Goal: Transaction & Acquisition: Obtain resource

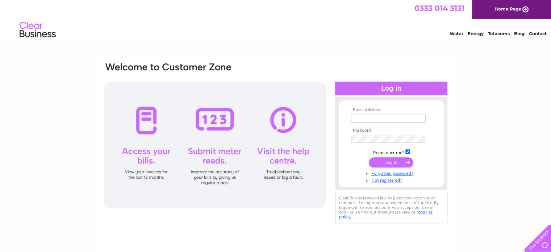
type input "johndoyle@live.com"
click at [385, 161] on input "submit" at bounding box center [391, 162] width 45 height 10
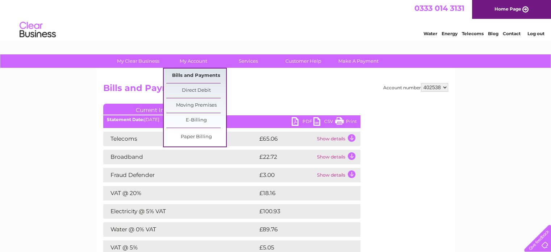
click at [197, 73] on link "Bills and Payments" at bounding box center [196, 75] width 60 height 14
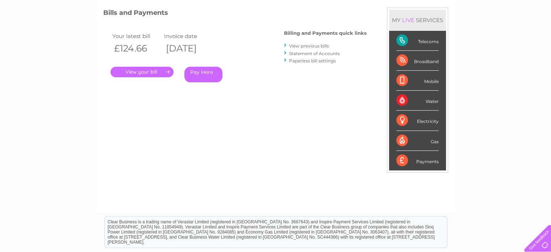
scroll to position [109, 0]
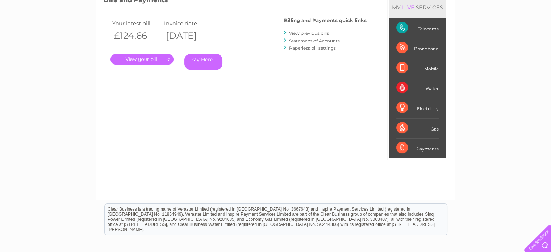
click at [157, 58] on link "." at bounding box center [142, 59] width 63 height 11
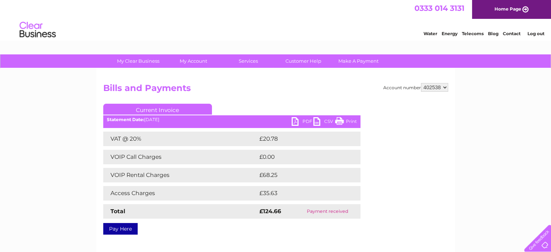
click at [303, 119] on link "PDF" at bounding box center [303, 122] width 22 height 11
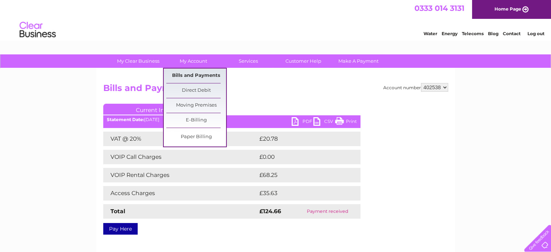
click at [196, 72] on link "Bills and Payments" at bounding box center [196, 75] width 60 height 14
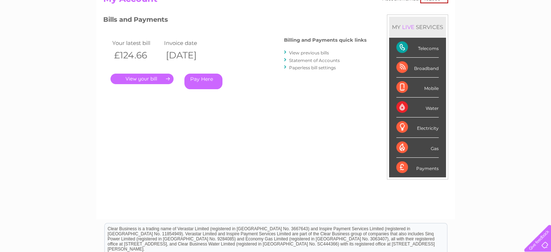
scroll to position [109, 0]
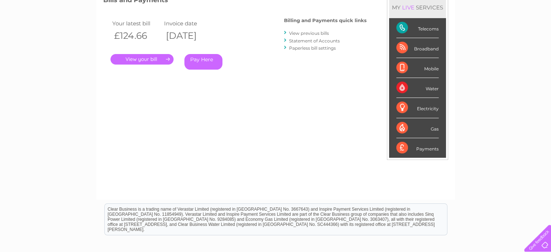
click at [309, 31] on link "View previous bills" at bounding box center [309, 32] width 40 height 5
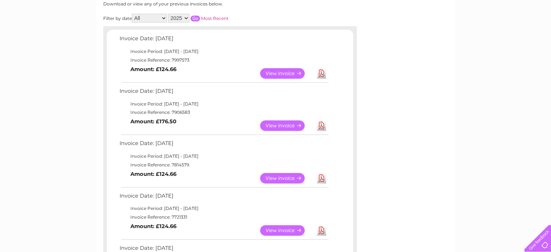
scroll to position [109, 0]
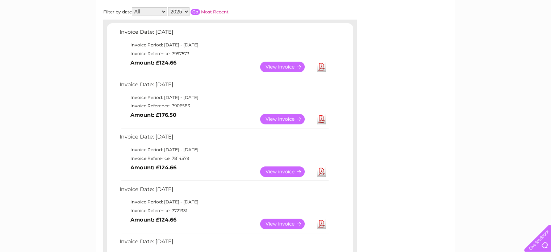
click at [277, 118] on link "View" at bounding box center [286, 119] width 53 height 11
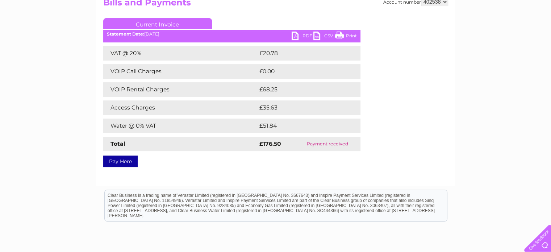
scroll to position [109, 0]
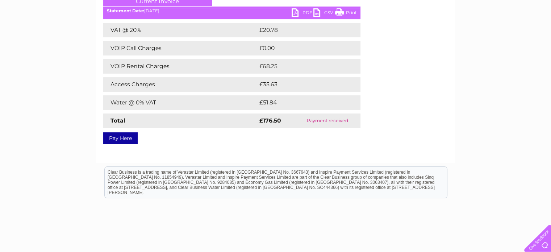
click at [306, 12] on link "PDF" at bounding box center [303, 13] width 22 height 11
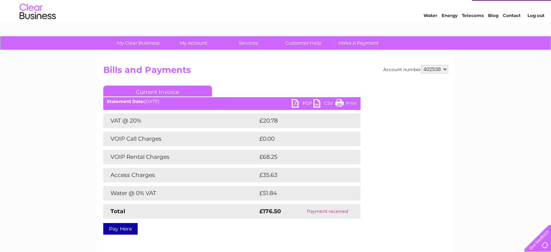
scroll to position [0, 0]
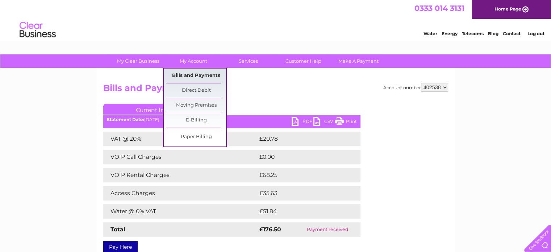
click at [188, 73] on link "Bills and Payments" at bounding box center [196, 75] width 60 height 14
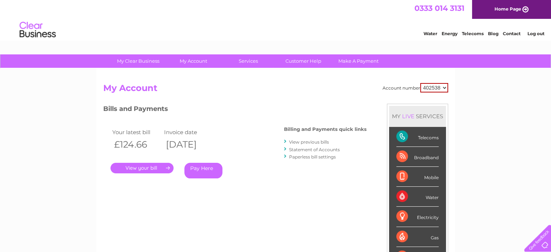
click at [315, 140] on link "View previous bills" at bounding box center [309, 141] width 40 height 5
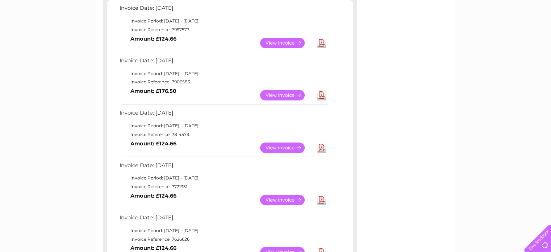
scroll to position [145, 0]
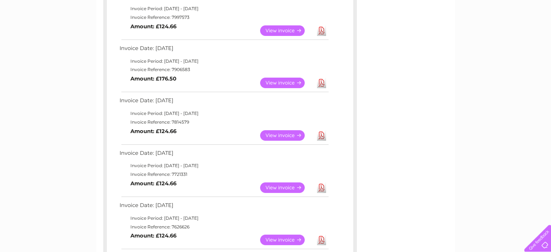
click at [285, 134] on link "View" at bounding box center [286, 135] width 53 height 11
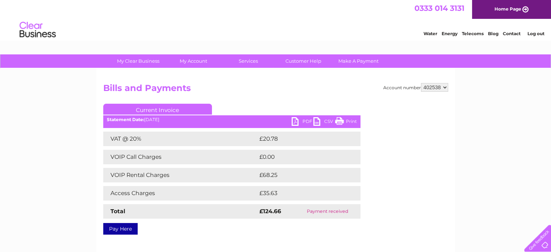
click at [302, 120] on link "PDF" at bounding box center [303, 122] width 22 height 11
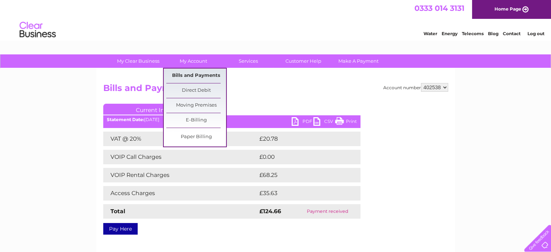
click at [186, 75] on link "Bills and Payments" at bounding box center [196, 75] width 60 height 14
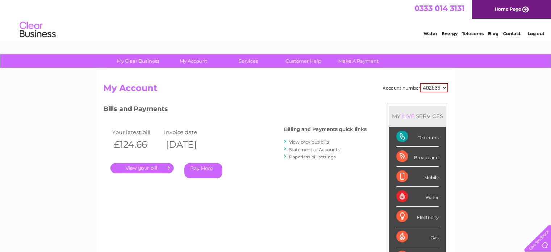
click at [311, 140] on link "View previous bills" at bounding box center [309, 141] width 40 height 5
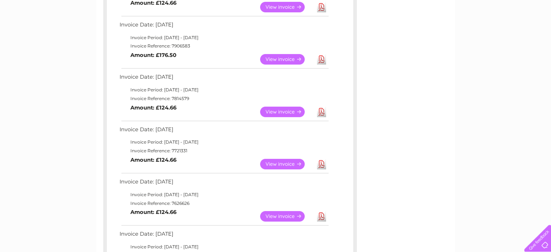
scroll to position [181, 0]
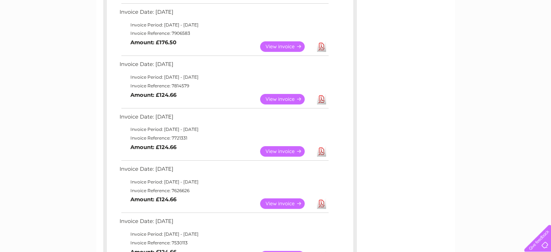
click at [277, 149] on link "View" at bounding box center [286, 151] width 53 height 11
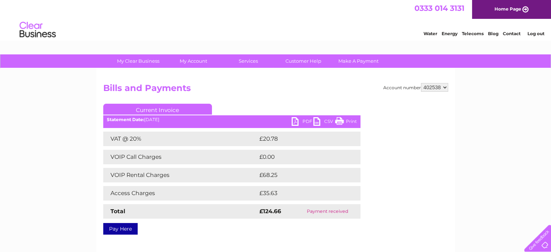
click at [304, 120] on link "PDF" at bounding box center [303, 122] width 22 height 11
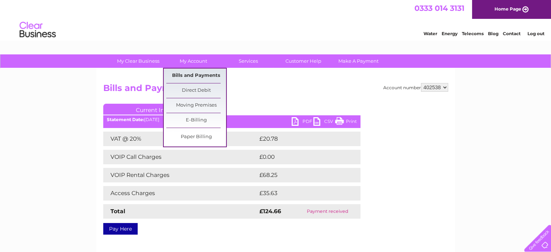
click at [183, 75] on link "Bills and Payments" at bounding box center [196, 75] width 60 height 14
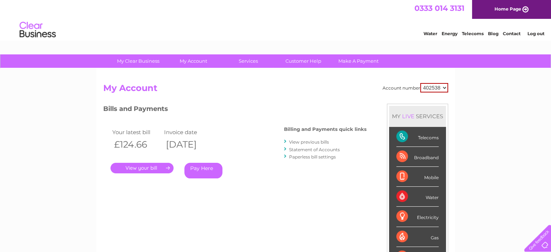
click at [320, 141] on link "View previous bills" at bounding box center [309, 141] width 40 height 5
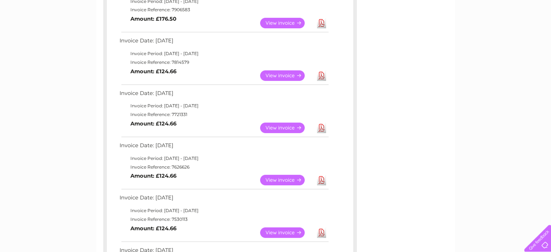
scroll to position [217, 0]
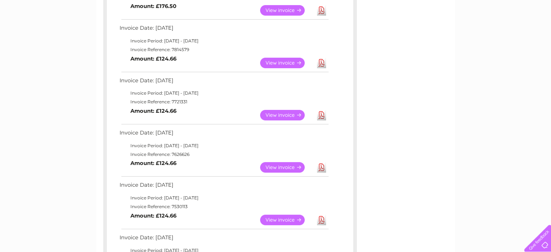
click at [277, 166] on link "View" at bounding box center [286, 167] width 53 height 11
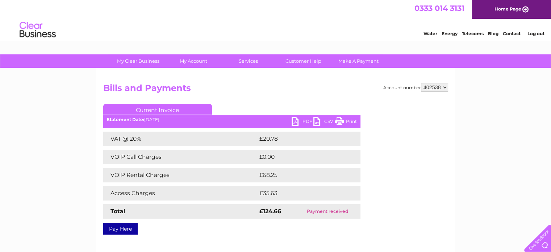
click at [302, 119] on link "PDF" at bounding box center [303, 122] width 22 height 11
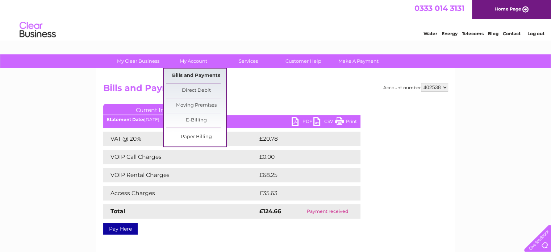
click at [186, 73] on link "Bills and Payments" at bounding box center [196, 75] width 60 height 14
click at [194, 74] on link "Bills and Payments" at bounding box center [196, 75] width 60 height 14
click at [202, 74] on link "Bills and Payments" at bounding box center [196, 75] width 60 height 14
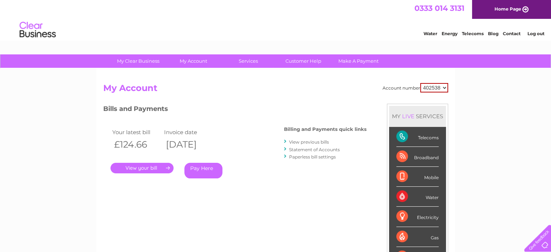
click at [306, 139] on link "View previous bills" at bounding box center [309, 141] width 40 height 5
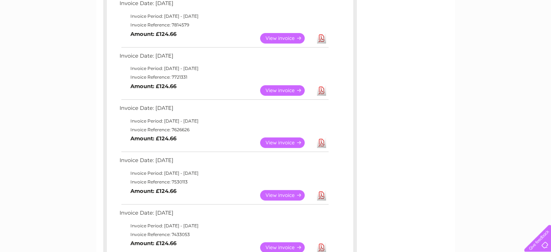
scroll to position [290, 0]
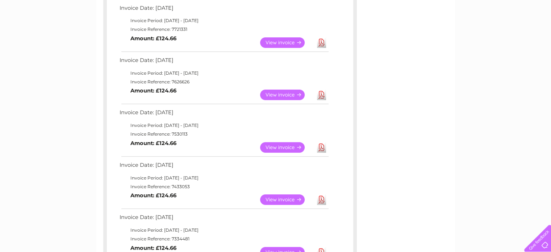
click at [282, 145] on link "View" at bounding box center [286, 147] width 53 height 11
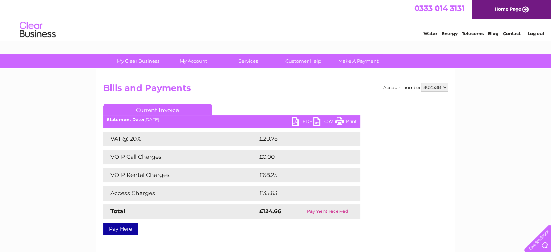
click at [352, 120] on link "Print" at bounding box center [346, 122] width 22 height 11
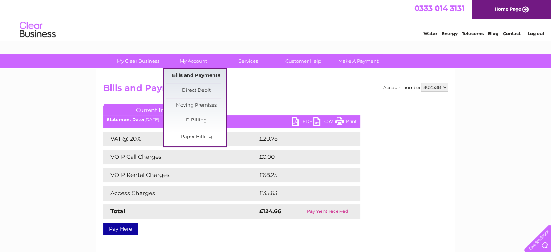
click at [191, 73] on link "Bills and Payments" at bounding box center [196, 75] width 60 height 14
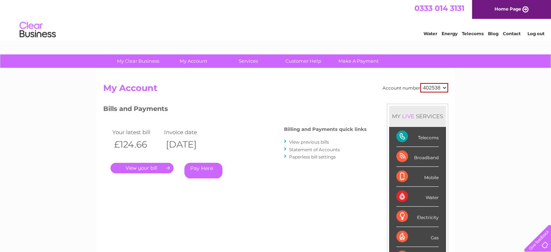
click at [314, 148] on link "Statement of Accounts" at bounding box center [314, 149] width 51 height 5
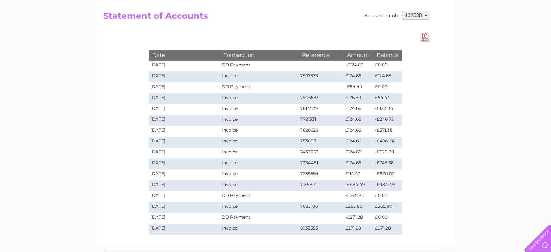
scroll to position [72, 0]
click at [423, 36] on link "Download Pdf" at bounding box center [424, 36] width 9 height 11
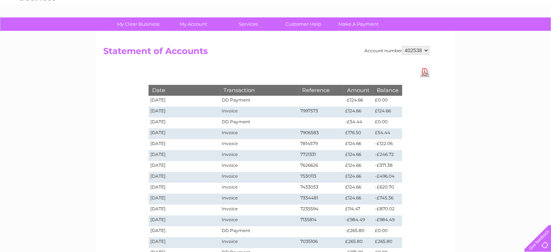
scroll to position [0, 0]
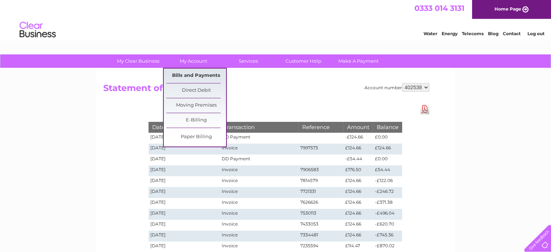
click at [188, 73] on link "Bills and Payments" at bounding box center [196, 75] width 60 height 14
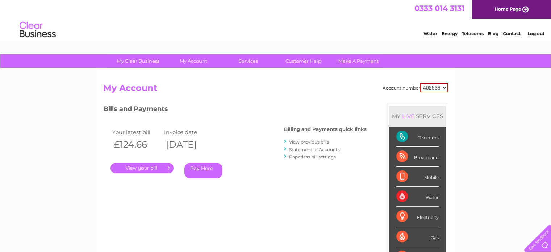
click at [324, 141] on link "View previous bills" at bounding box center [309, 141] width 40 height 5
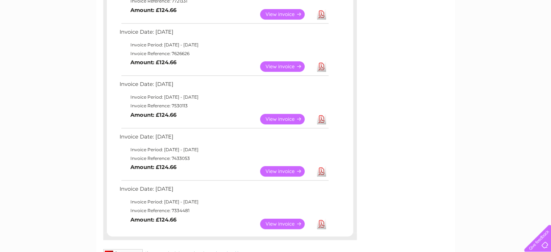
scroll to position [326, 0]
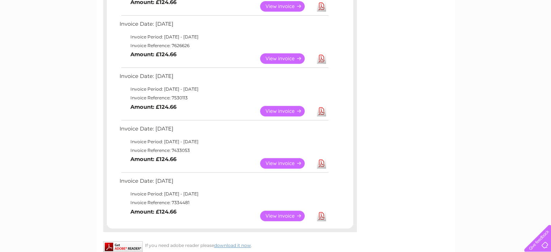
click at [279, 109] on link "View" at bounding box center [286, 111] width 53 height 11
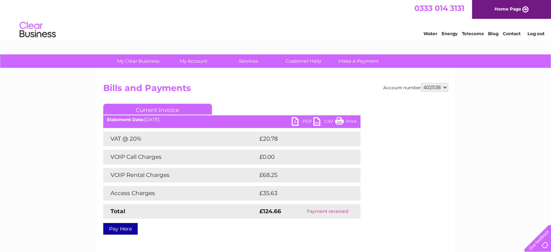
click at [302, 121] on link "PDF" at bounding box center [303, 122] width 22 height 11
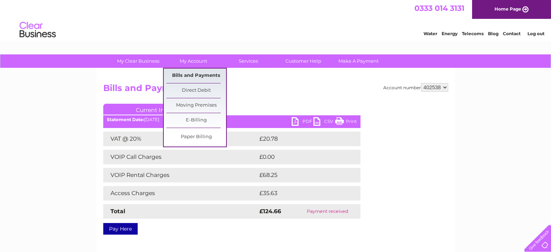
click at [187, 73] on link "Bills and Payments" at bounding box center [196, 75] width 60 height 14
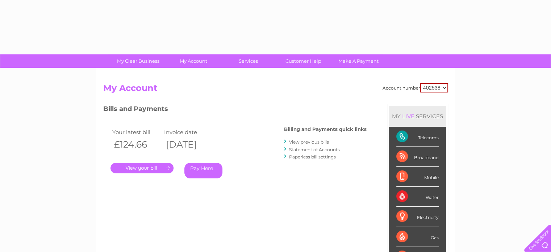
click at [198, 73] on div "Account number 402538 My Account MY LIVE SERVICES Telecoms Broadband Mobile Wat…" at bounding box center [275, 188] width 359 height 240
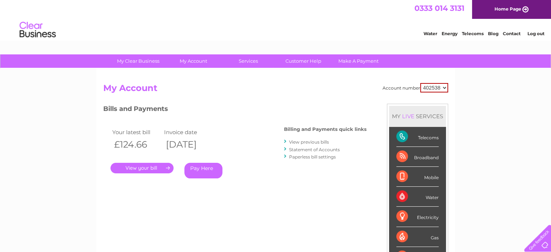
click at [325, 141] on link "View previous bills" at bounding box center [309, 141] width 40 height 5
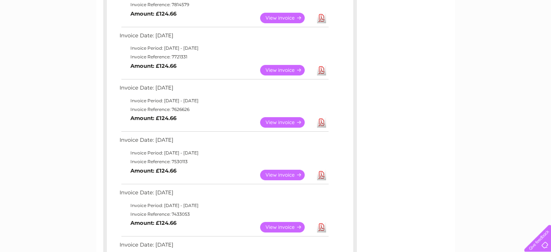
scroll to position [362, 0]
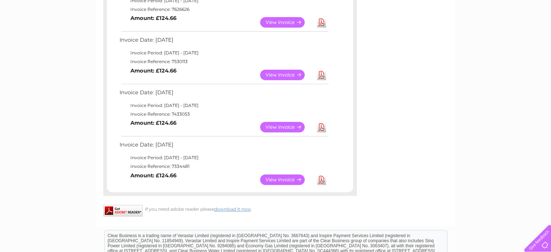
click at [282, 124] on link "View" at bounding box center [286, 127] width 53 height 11
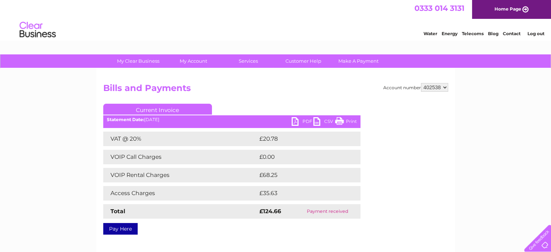
click at [302, 120] on link "PDF" at bounding box center [303, 122] width 22 height 11
